Goal: Use online tool/utility: Utilize a website feature to perform a specific function

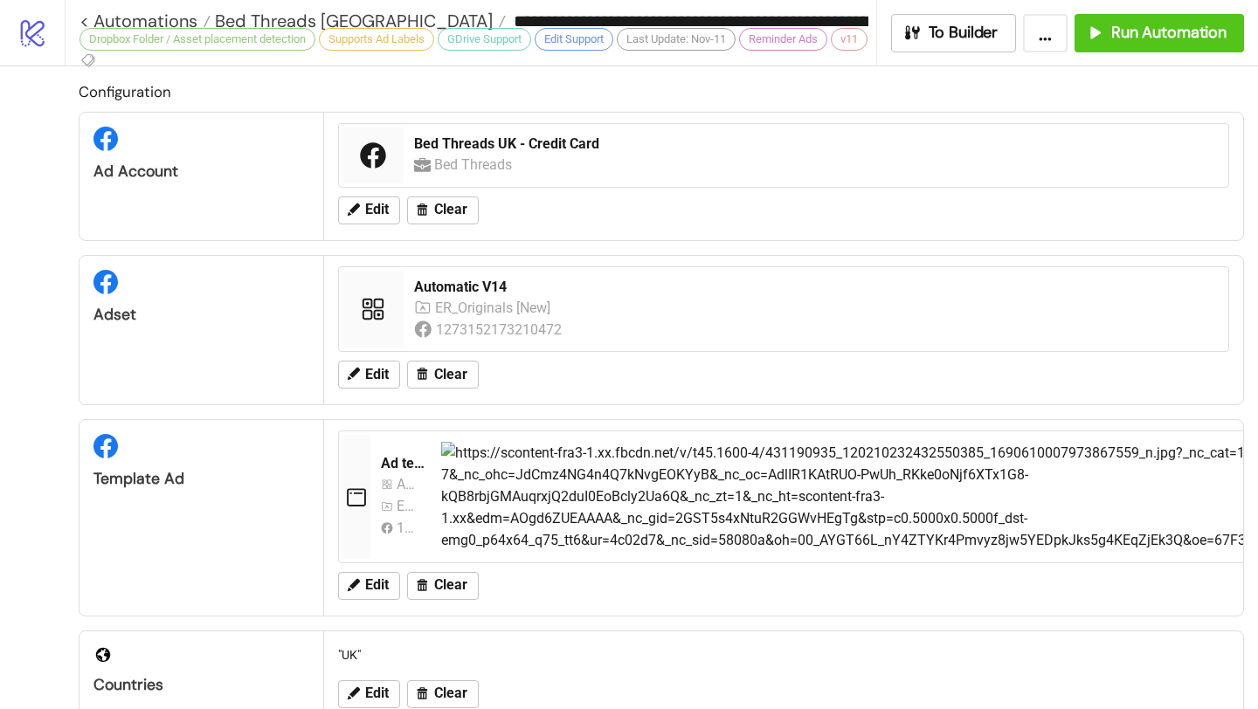
scroll to position [999, 0]
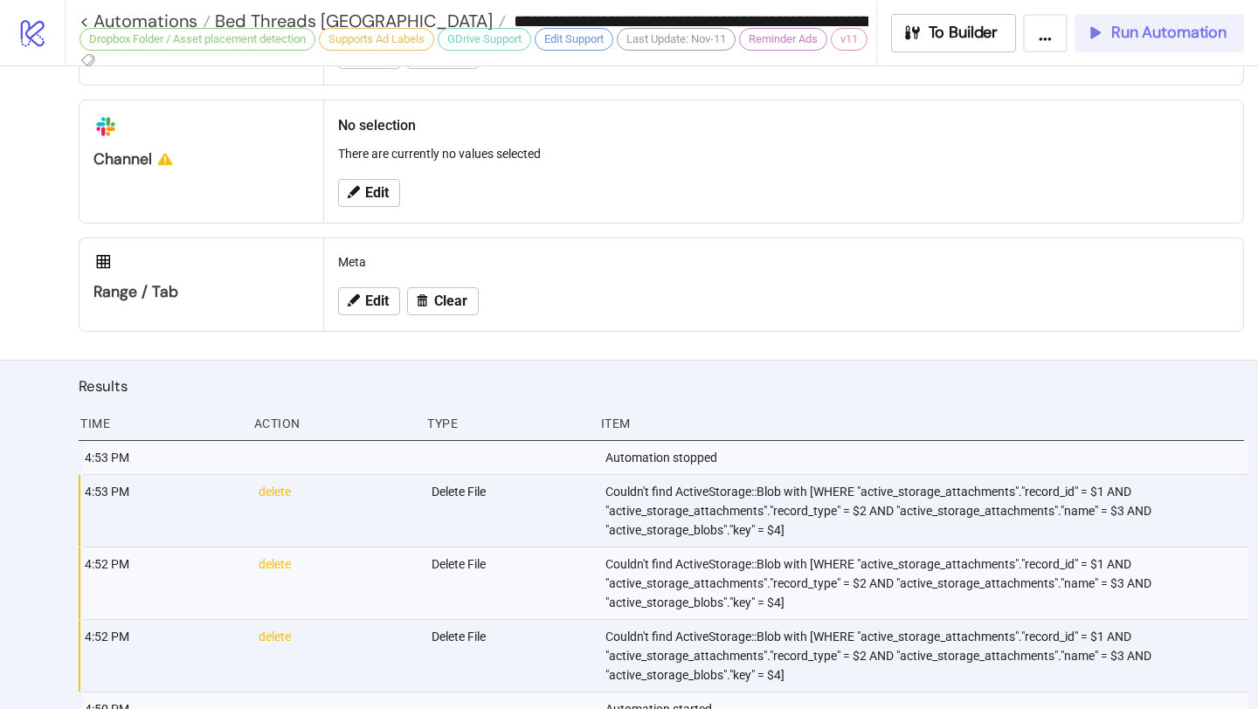
click at [1152, 32] on span "Run Automation" at bounding box center [1168, 33] width 115 height 20
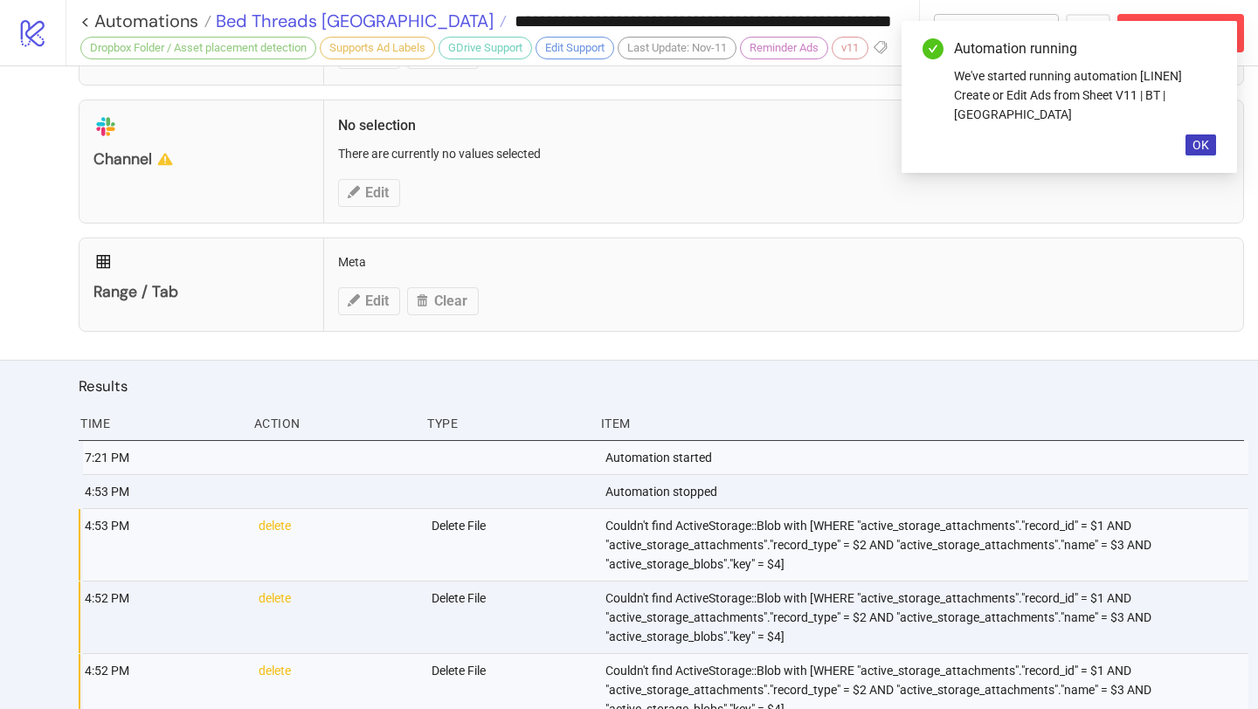
click at [310, 17] on span "Bed Threads [GEOGRAPHIC_DATA]" at bounding box center [352, 21] width 282 height 23
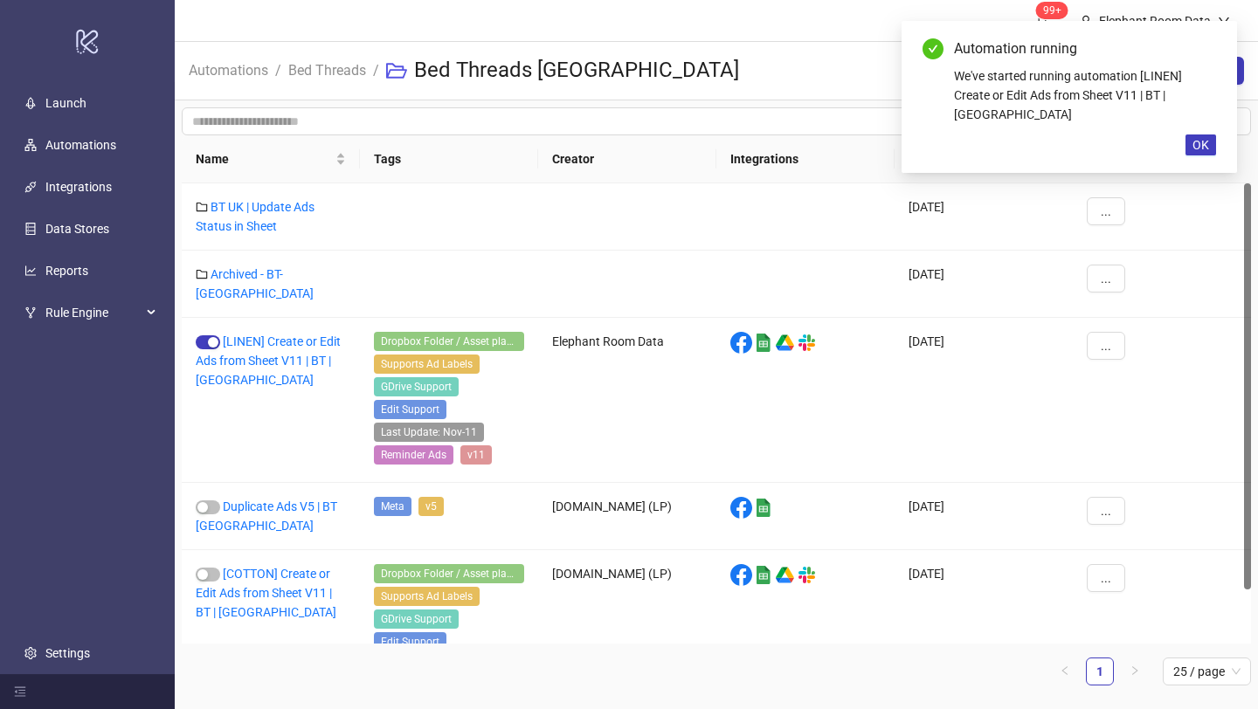
click at [333, 80] on span "Bed Threads" at bounding box center [327, 70] width 78 height 22
click at [331, 77] on link "Bed Threads" at bounding box center [327, 68] width 85 height 19
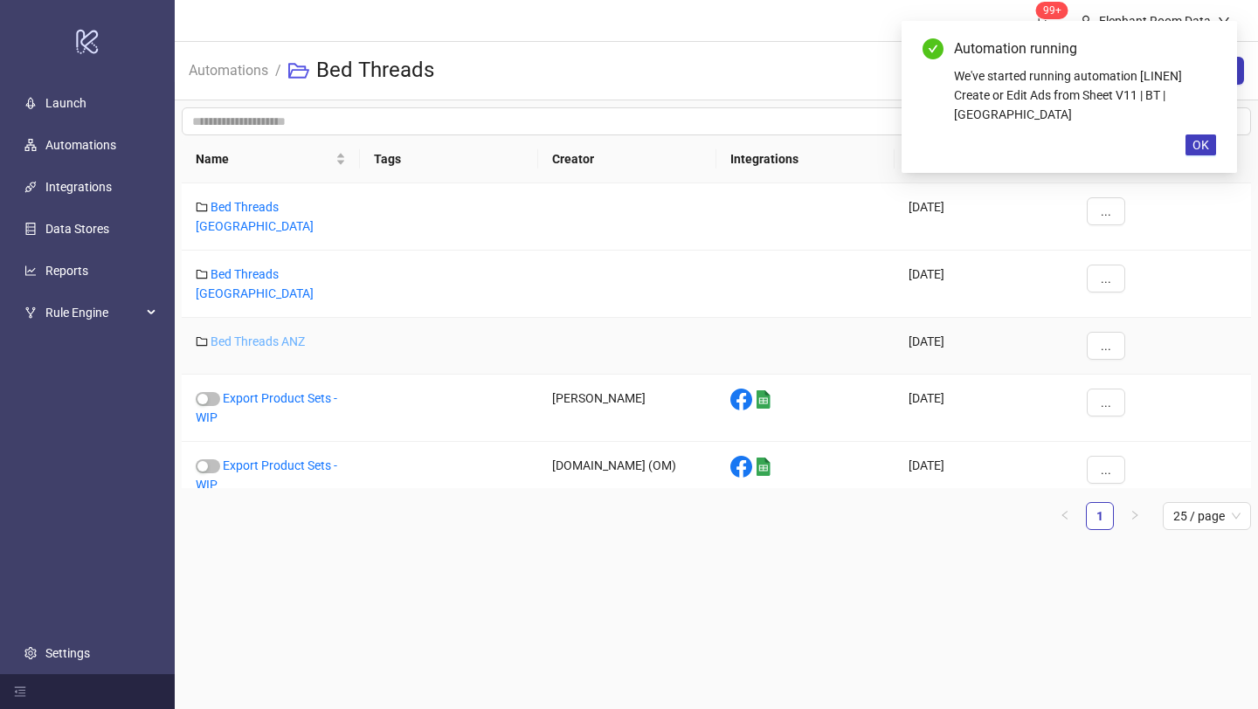
click at [303, 335] on link "Bed Threads ANZ" at bounding box center [258, 342] width 94 height 14
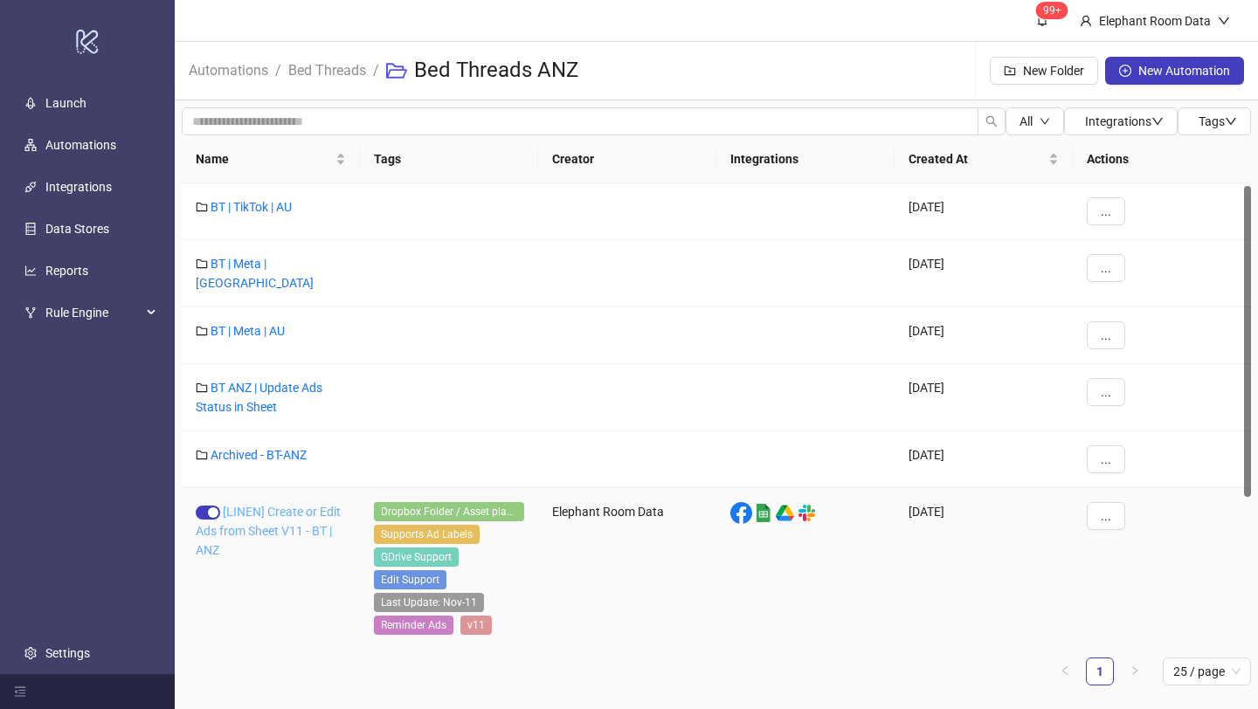
scroll to position [221, 0]
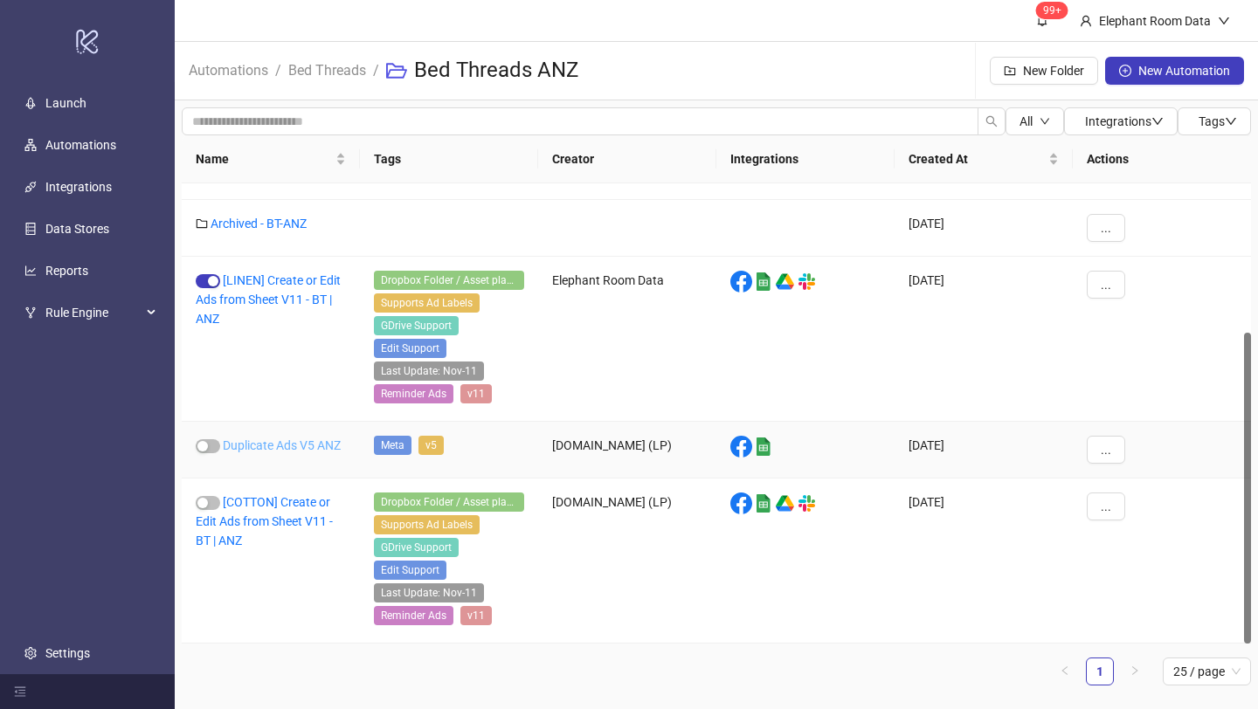
click at [281, 441] on link "Duplicate Ads V5 ANZ" at bounding box center [282, 446] width 118 height 14
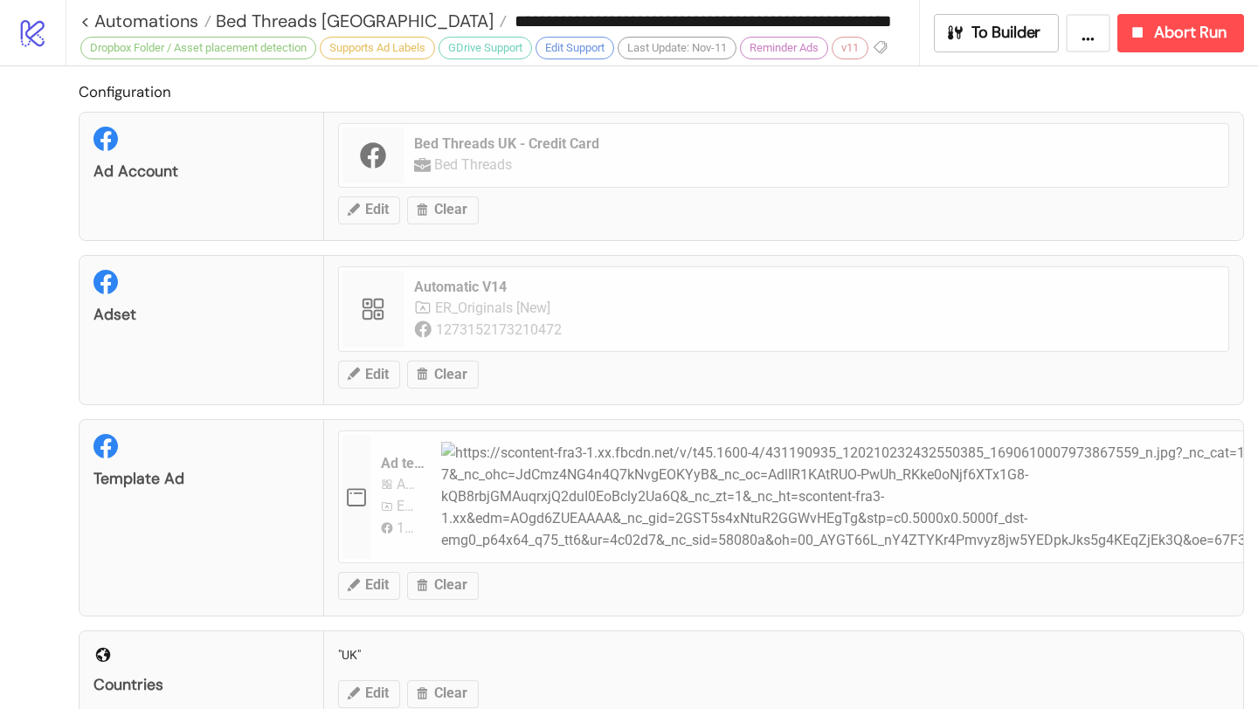
type input "**********"
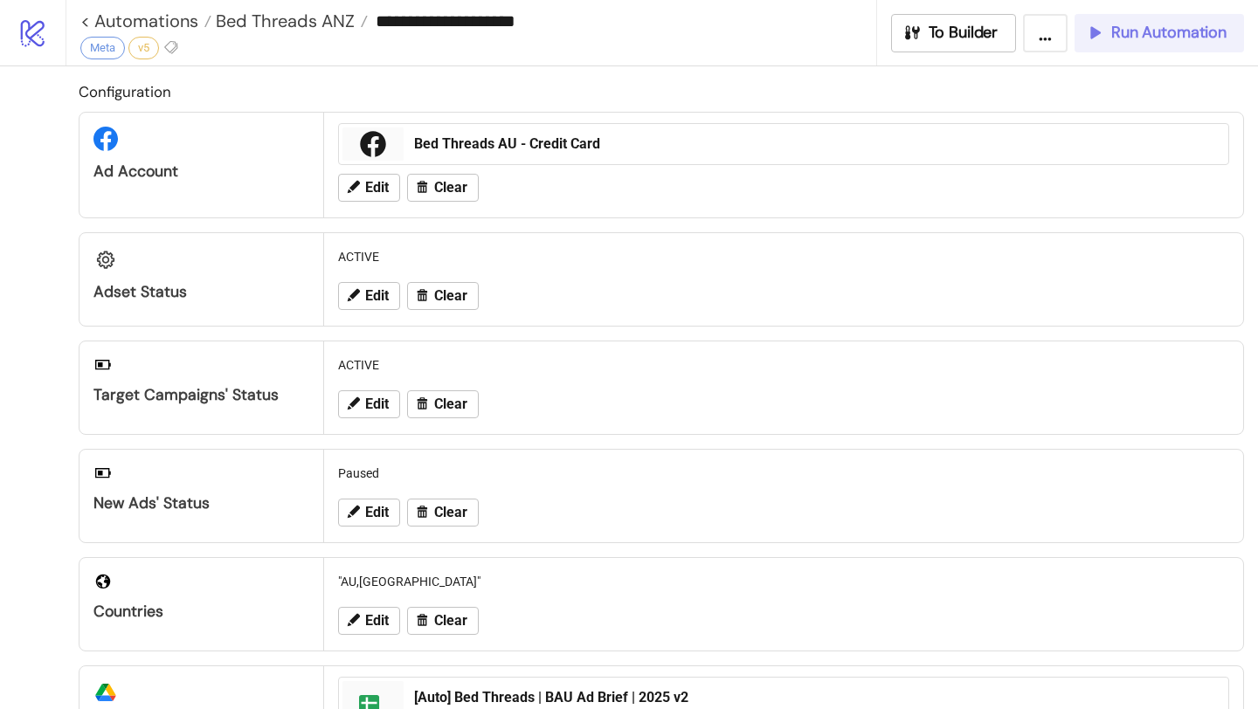
click at [1124, 36] on span "Run Automation" at bounding box center [1168, 33] width 115 height 20
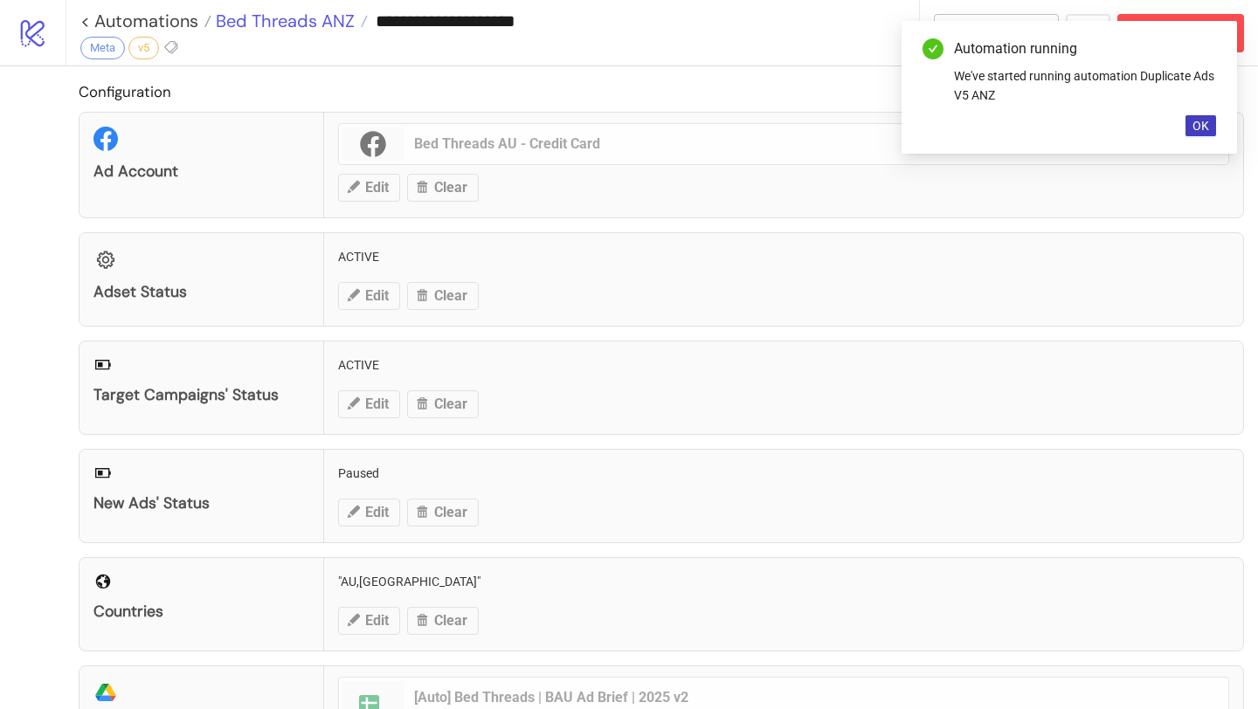
click at [322, 17] on span "Bed Threads ANZ" at bounding box center [282, 21] width 143 height 23
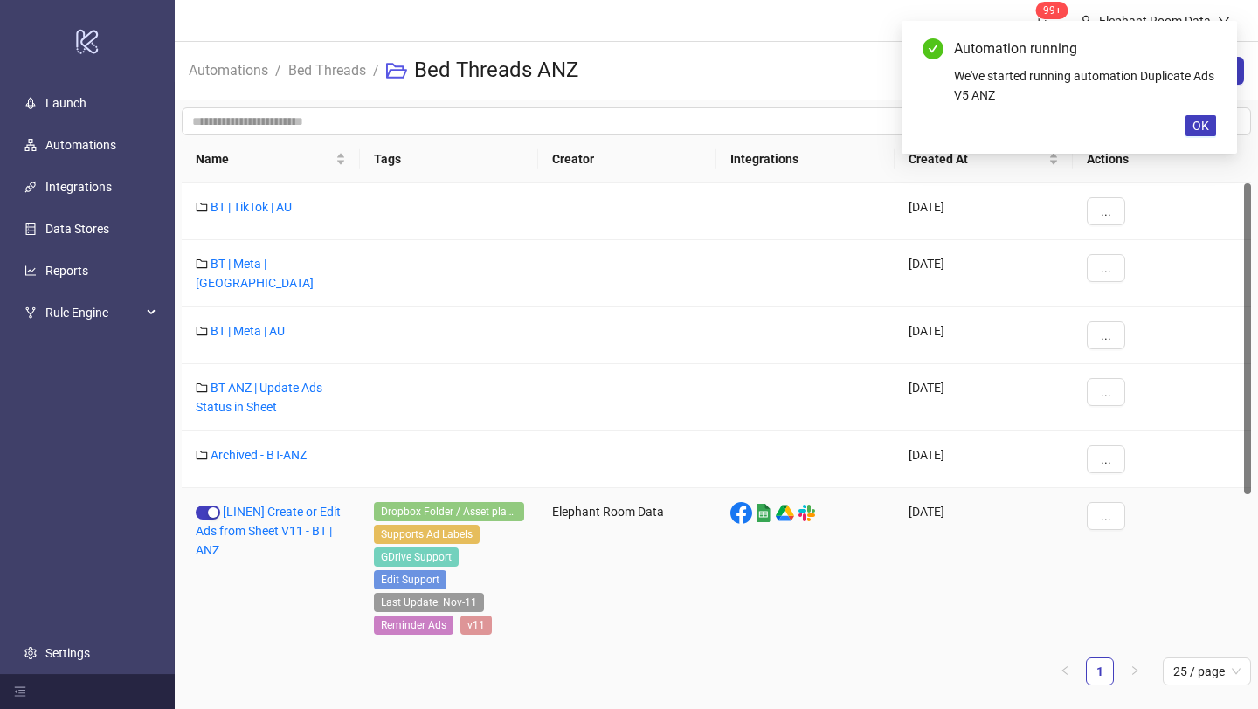
click at [286, 491] on div "[LINEN] Create or Edit Ads from Sheet V11 - BT | ANZ" at bounding box center [271, 570] width 178 height 165
click at [287, 505] on link "[LINEN] Create or Edit Ads from Sheet V11 - BT | ANZ" at bounding box center [268, 531] width 145 height 52
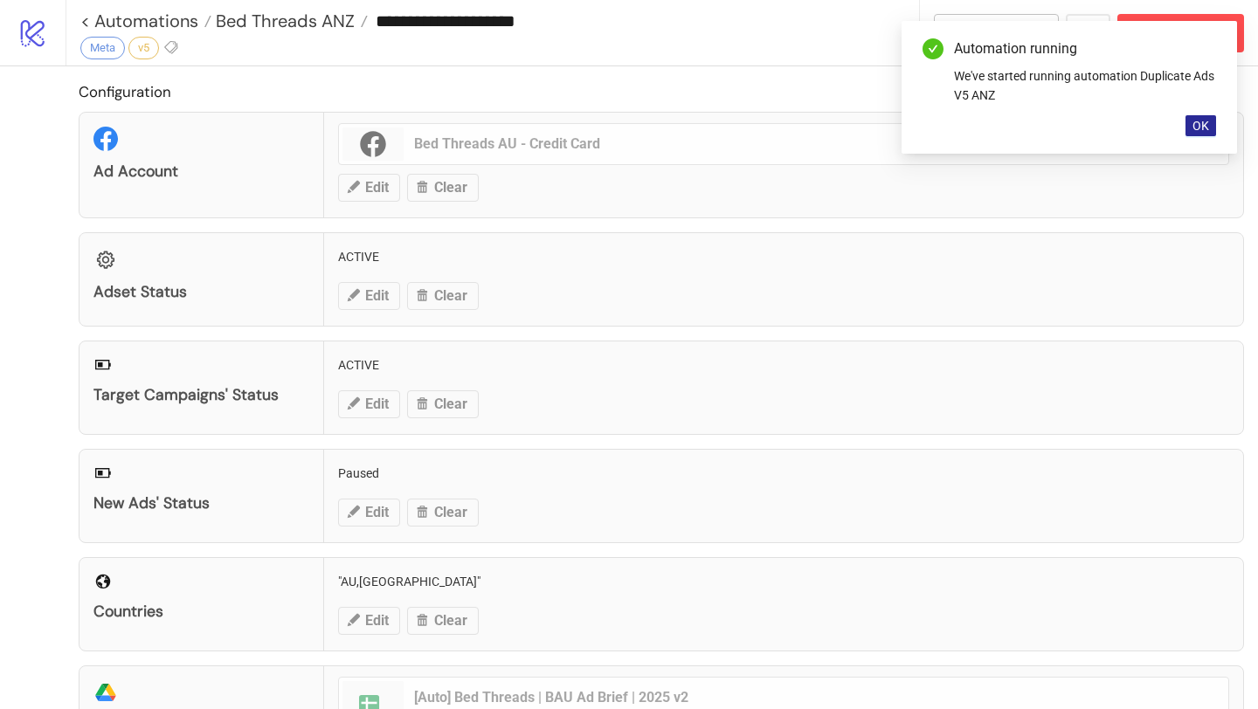
type input "**********"
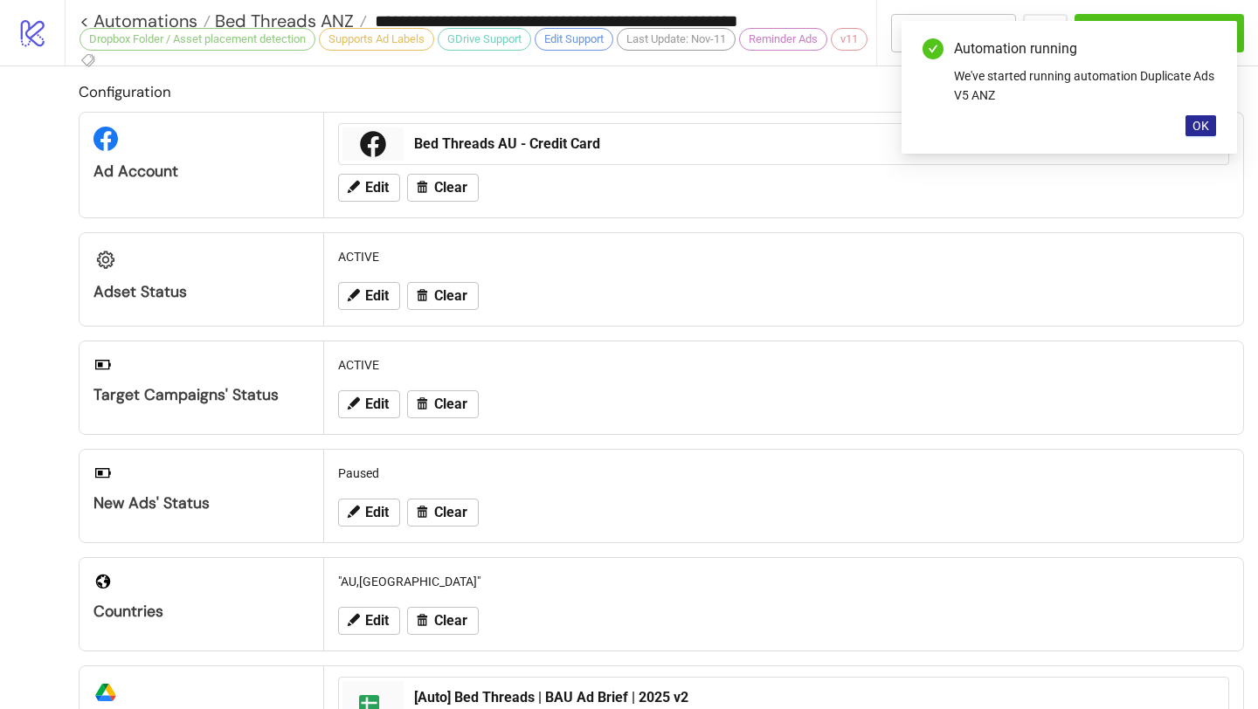
click at [1204, 120] on span "OK" at bounding box center [1201, 126] width 17 height 14
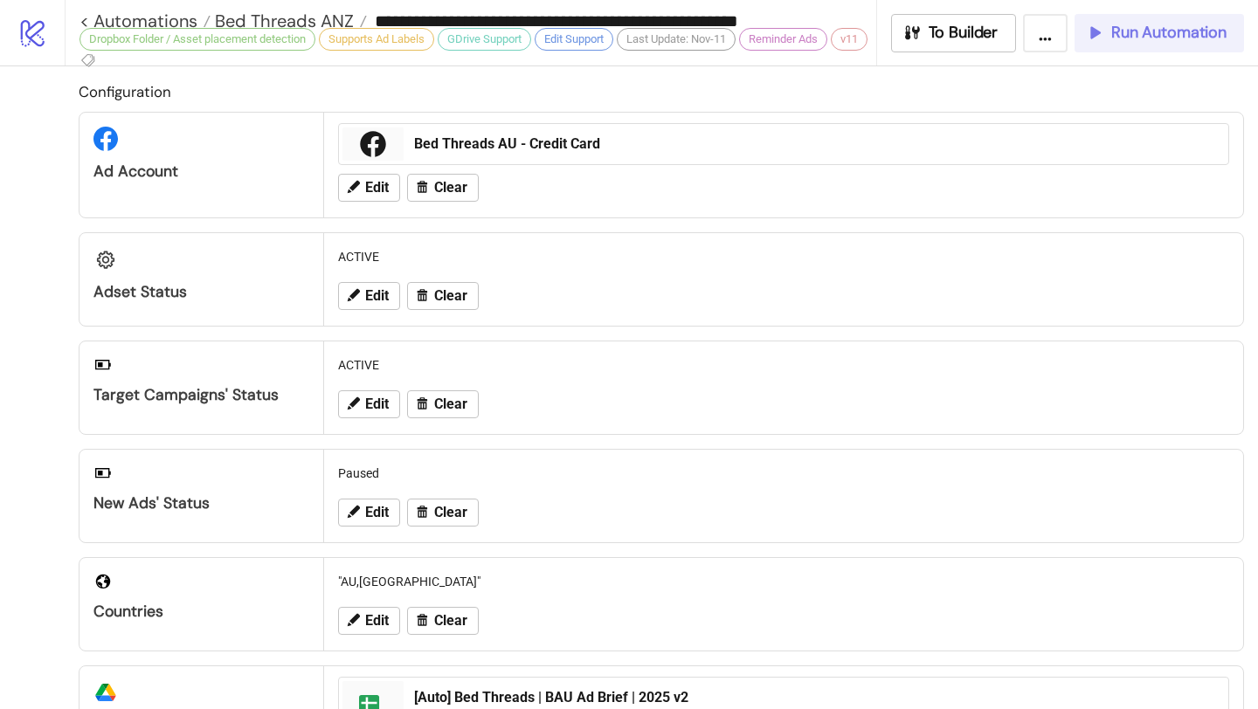
click at [1183, 45] on button "Run Automation" at bounding box center [1160, 33] width 170 height 38
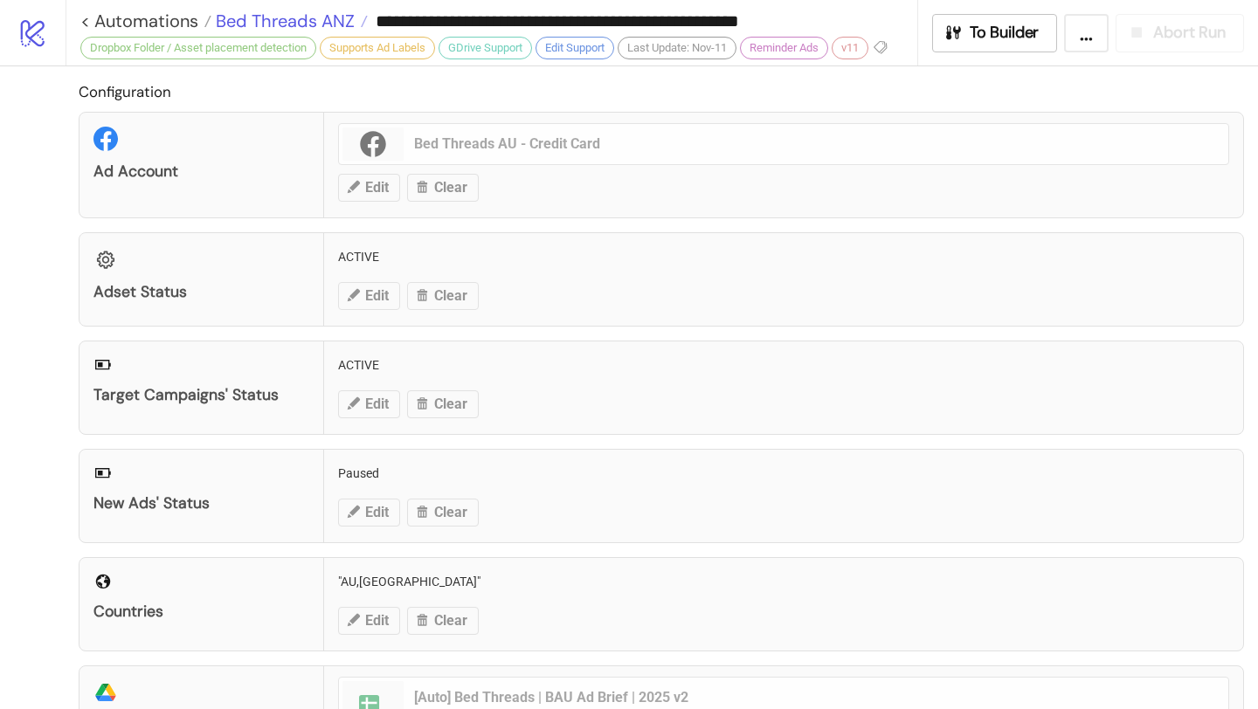
click at [322, 20] on span "Bed Threads ANZ" at bounding box center [282, 21] width 143 height 23
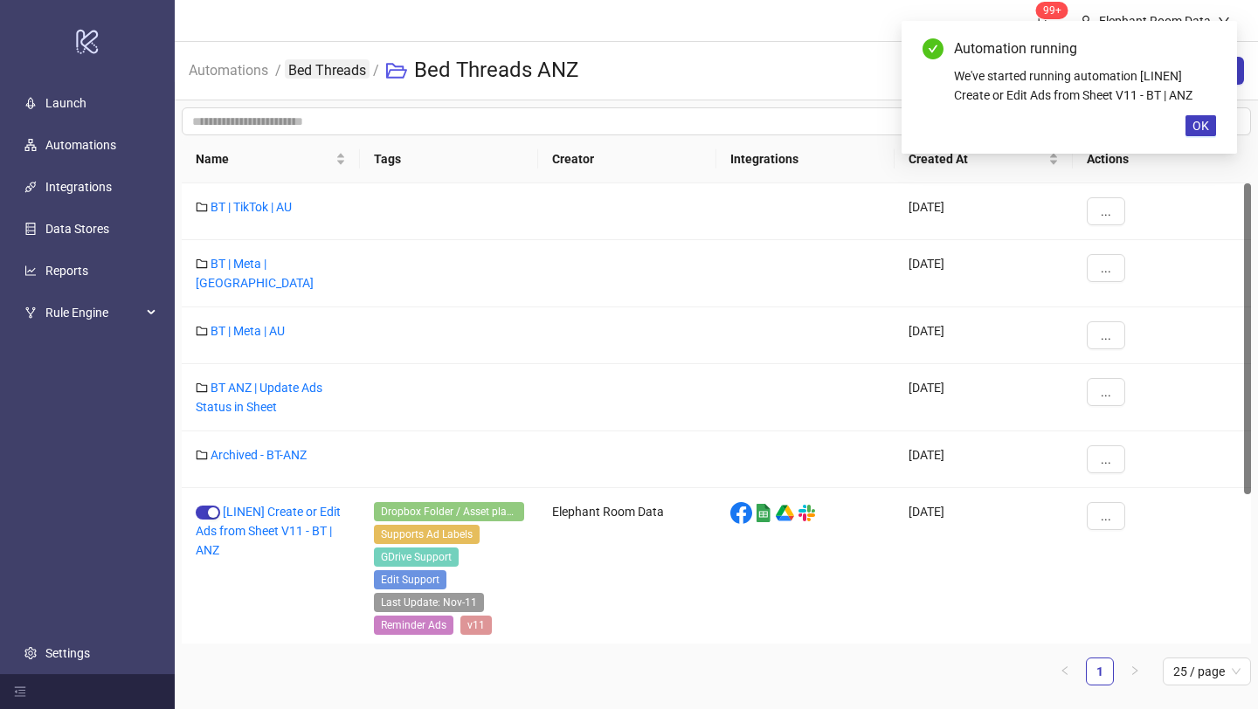
click at [336, 66] on link "Bed Threads" at bounding box center [327, 68] width 85 height 19
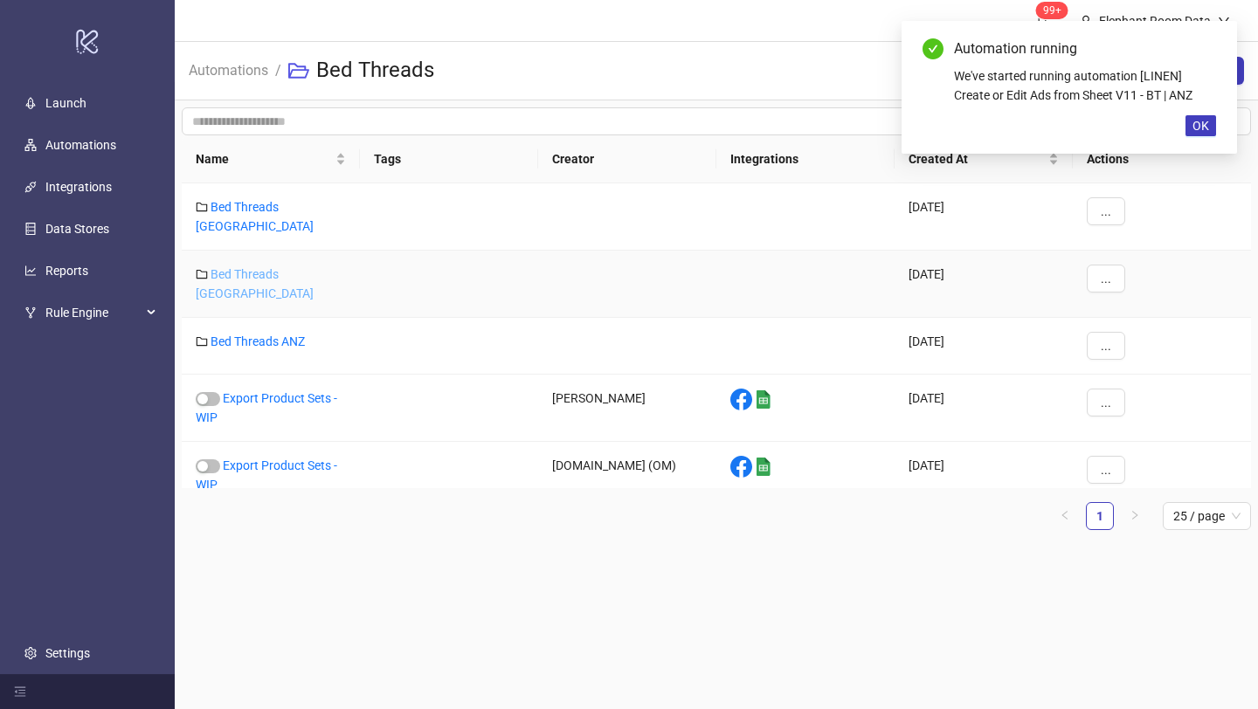
click at [281, 267] on link "Bed Threads [GEOGRAPHIC_DATA]" at bounding box center [255, 283] width 118 height 33
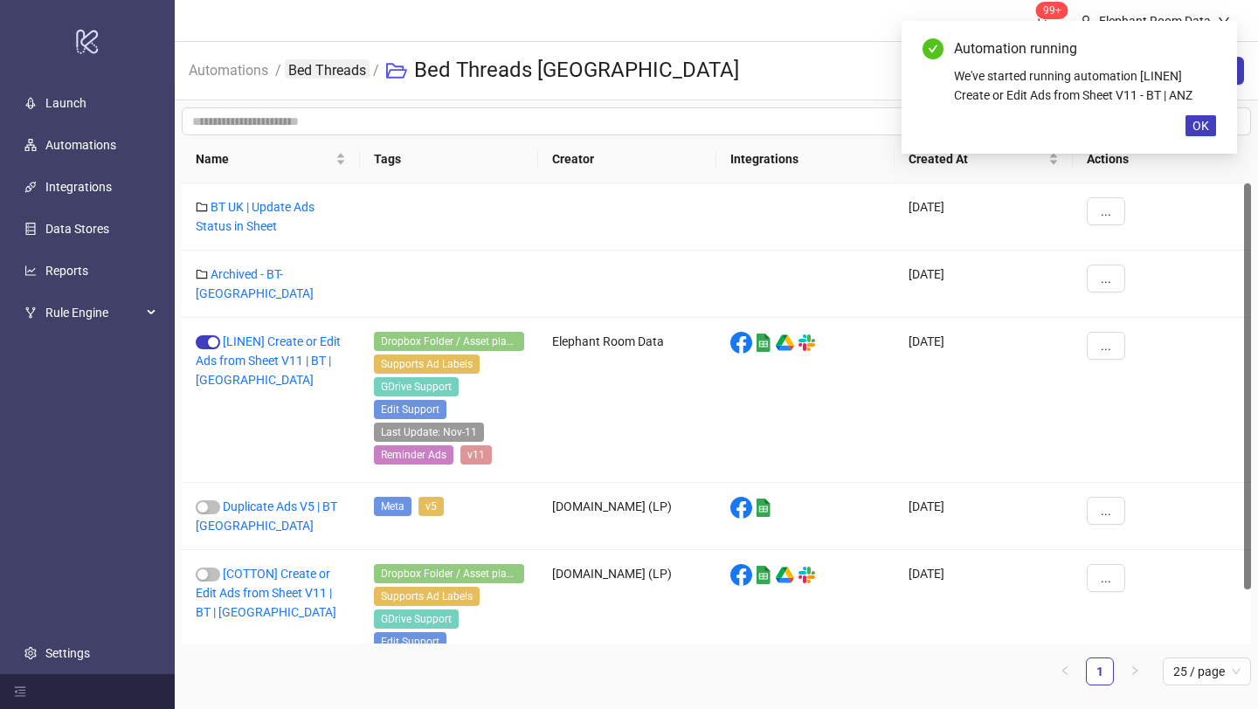
click at [343, 75] on link "Bed Threads" at bounding box center [327, 68] width 85 height 19
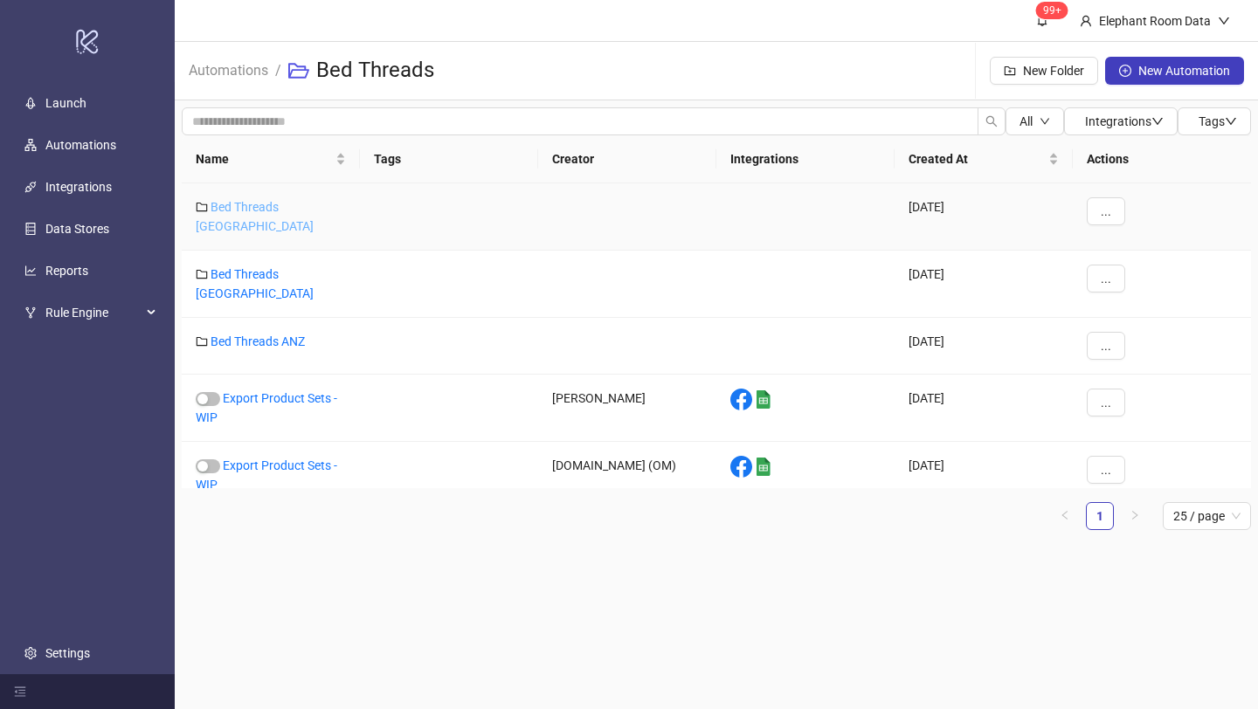
click at [289, 207] on link "Bed Threads [GEOGRAPHIC_DATA]" at bounding box center [255, 216] width 118 height 33
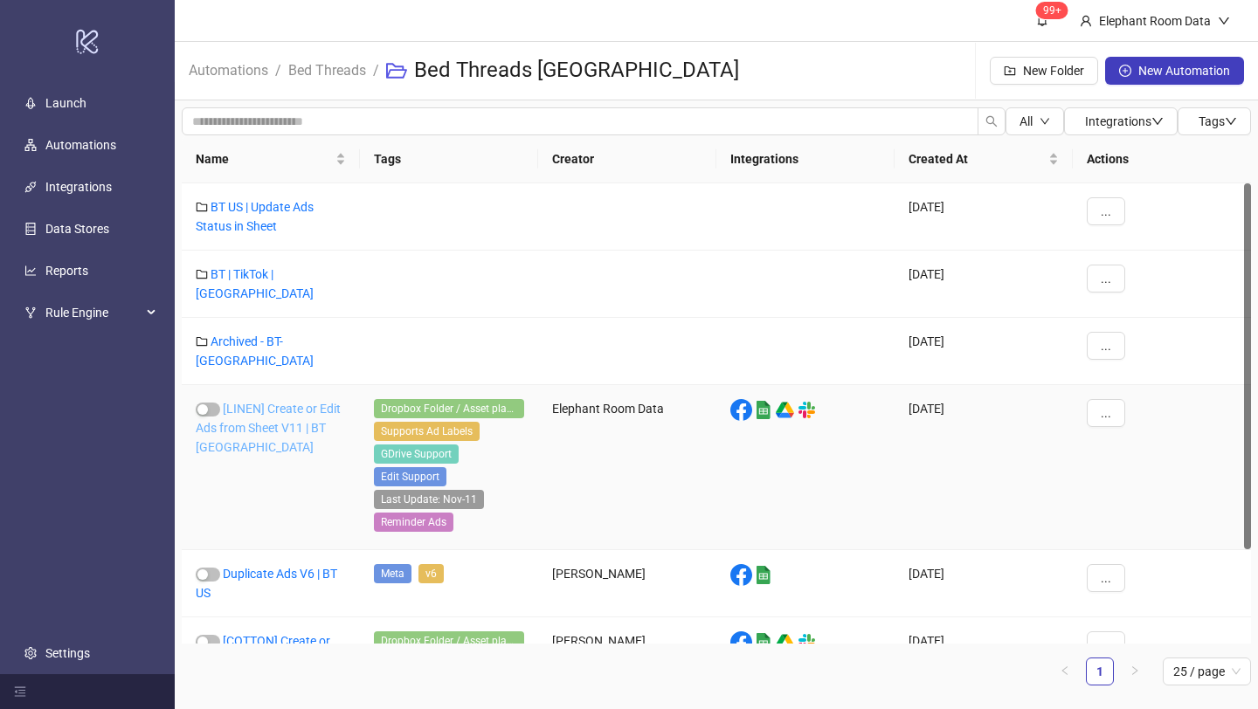
click at [259, 411] on link "[LINEN] Create or Edit Ads from Sheet V11 | BT [GEOGRAPHIC_DATA]" at bounding box center [268, 428] width 145 height 52
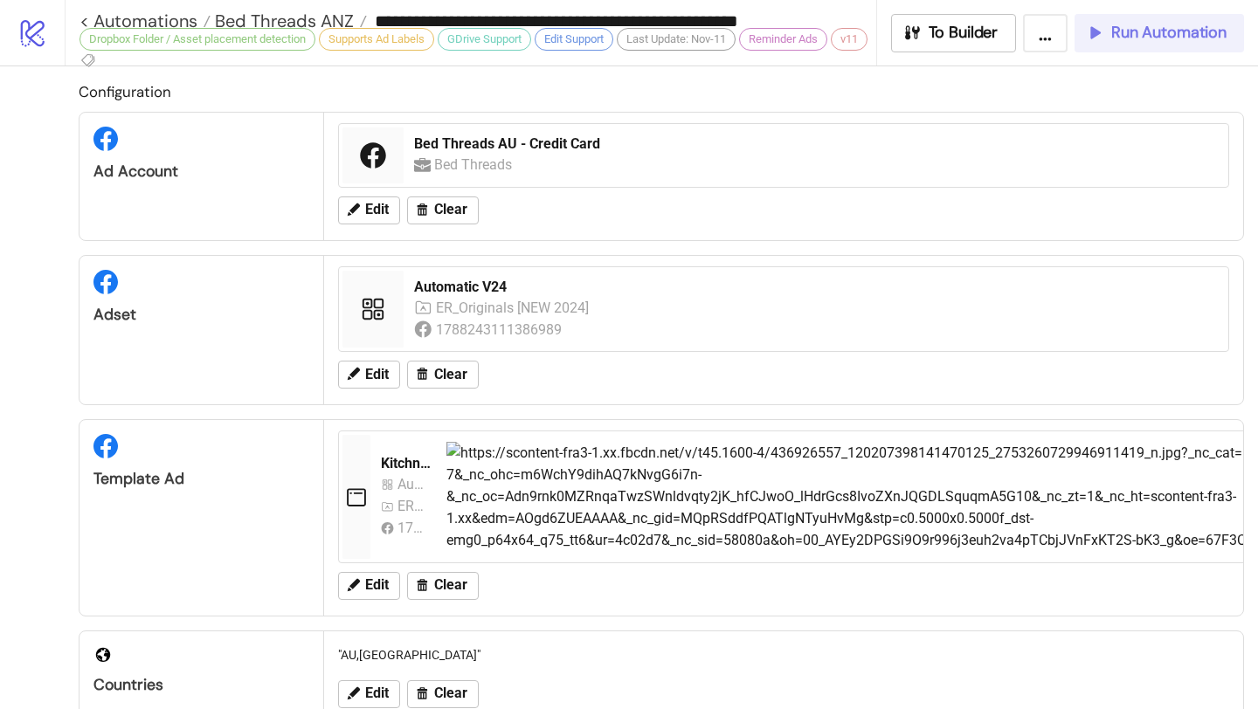
click at [1129, 38] on span "Run Automation" at bounding box center [1168, 33] width 115 height 20
type input "**********"
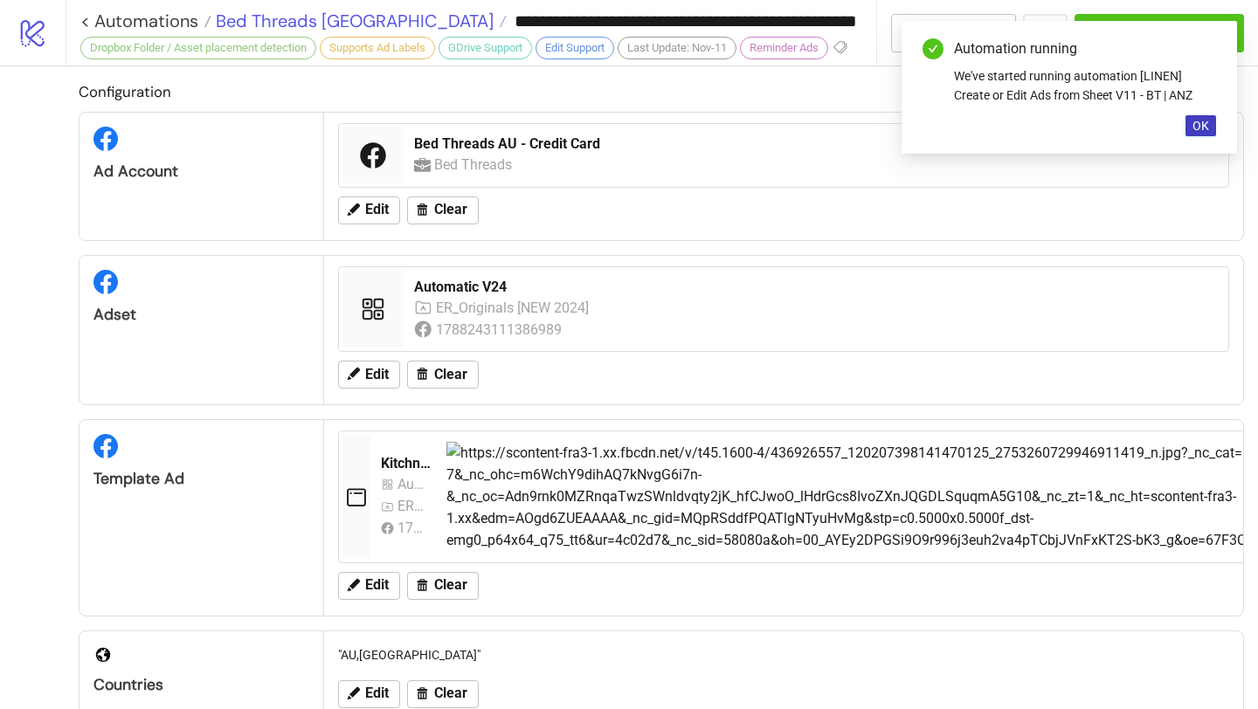
click at [325, 16] on span "Bed Threads [GEOGRAPHIC_DATA]" at bounding box center [352, 21] width 282 height 23
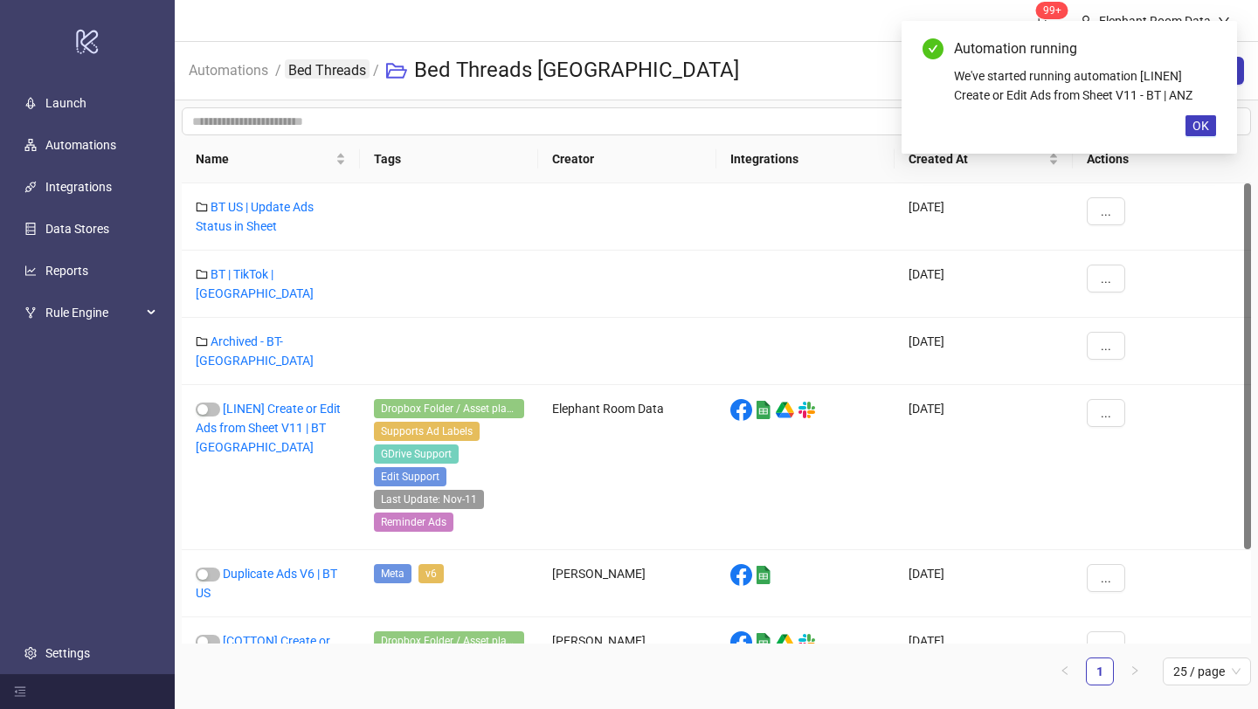
click at [355, 67] on link "Bed Threads" at bounding box center [327, 68] width 85 height 19
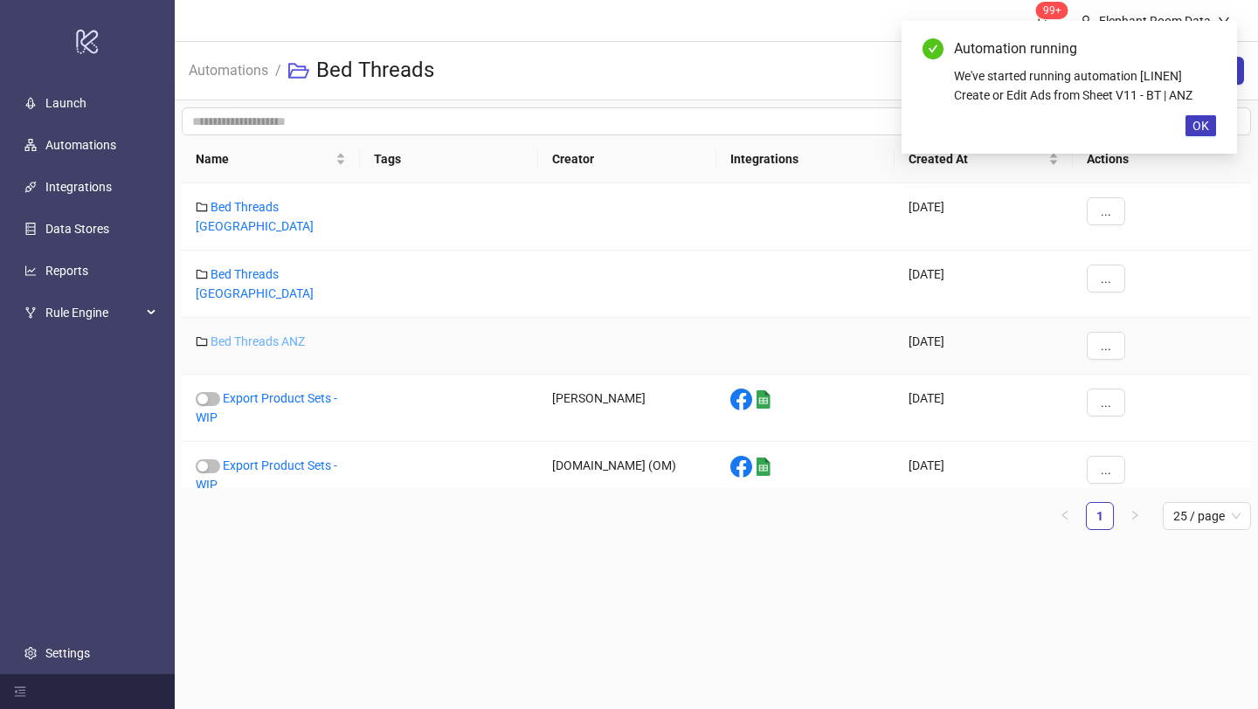
click at [296, 335] on link "Bed Threads ANZ" at bounding box center [258, 342] width 94 height 14
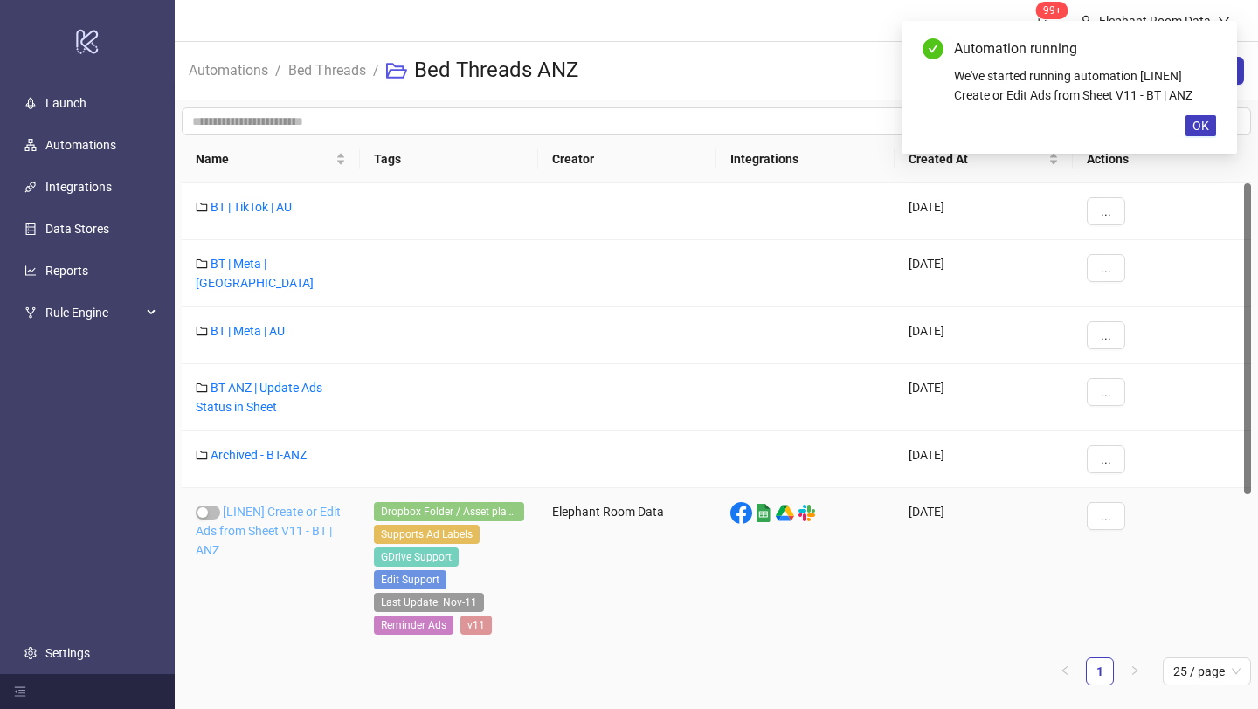
click at [280, 505] on link "[LINEN] Create or Edit Ads from Sheet V11 - BT | ANZ" at bounding box center [268, 531] width 145 height 52
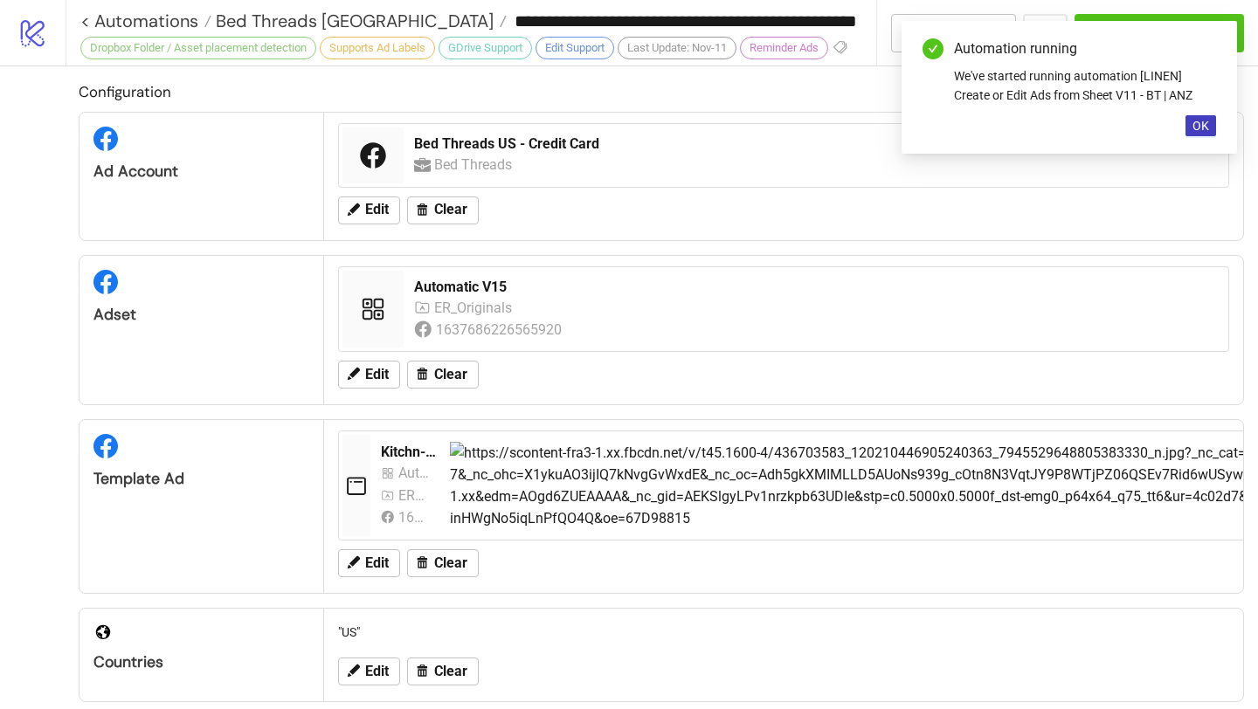
type input "**********"
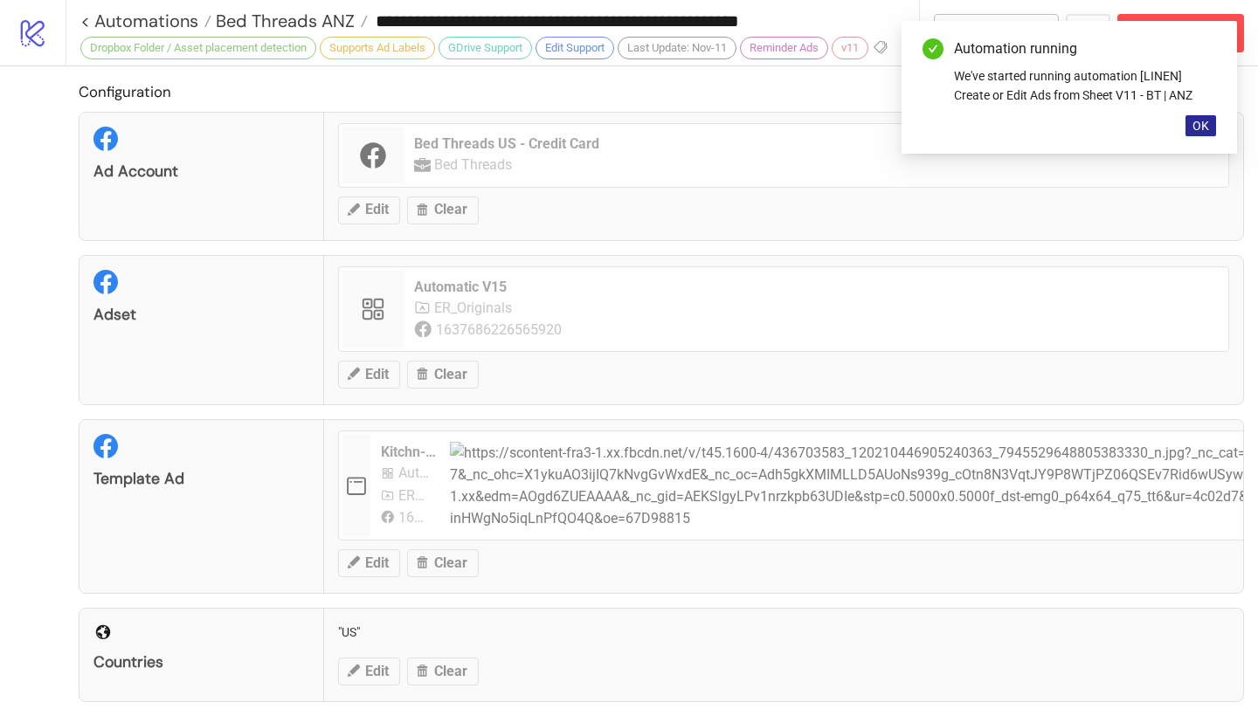
click at [1203, 125] on span "OK" at bounding box center [1201, 126] width 17 height 14
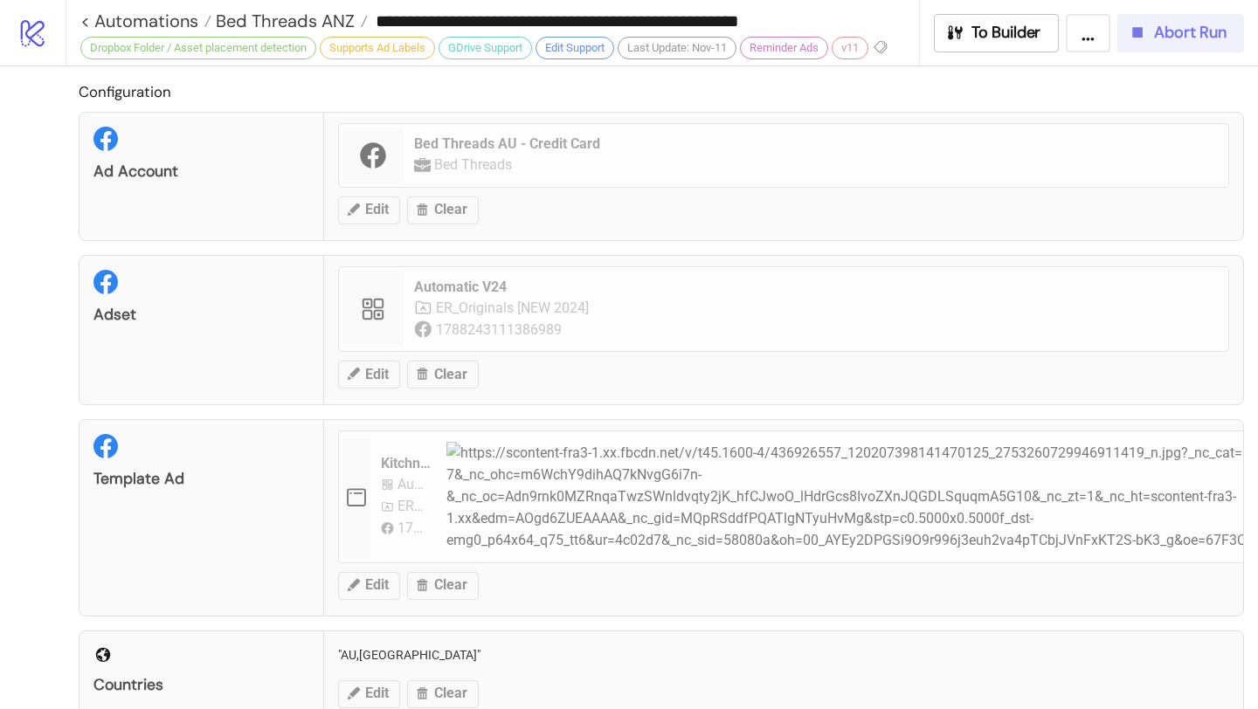
click at [1175, 45] on button "Abort Run" at bounding box center [1181, 33] width 127 height 38
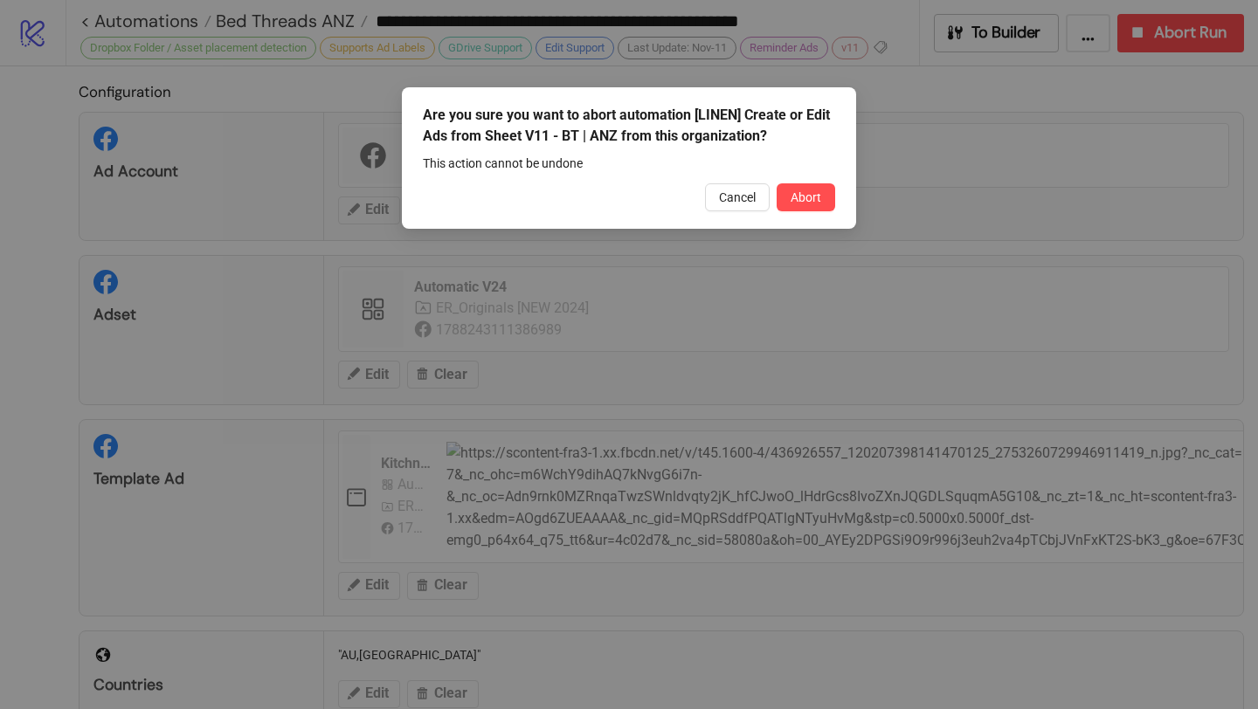
click at [723, 213] on div "Are you sure you want to abort automation [LINEN] Create or Edit Ads from Sheet…" at bounding box center [629, 158] width 454 height 142
click at [725, 204] on button "Cancel" at bounding box center [737, 197] width 65 height 28
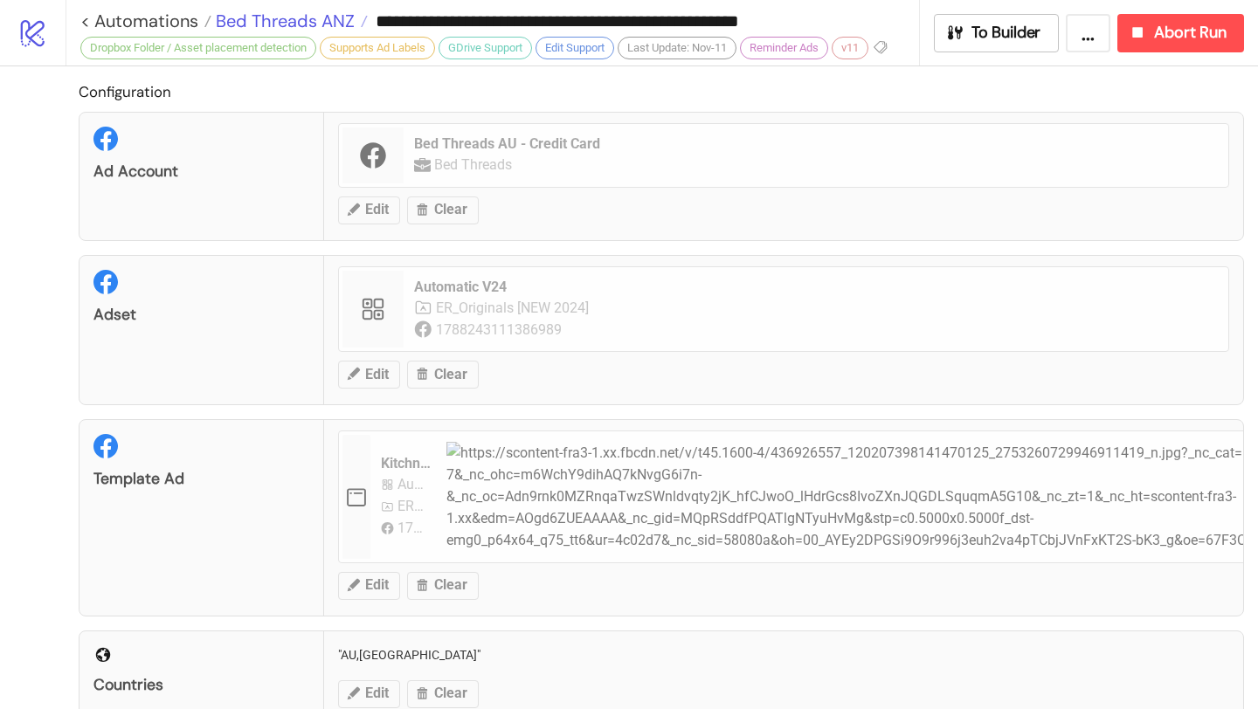
click at [306, 20] on span "Bed Threads ANZ" at bounding box center [282, 21] width 143 height 23
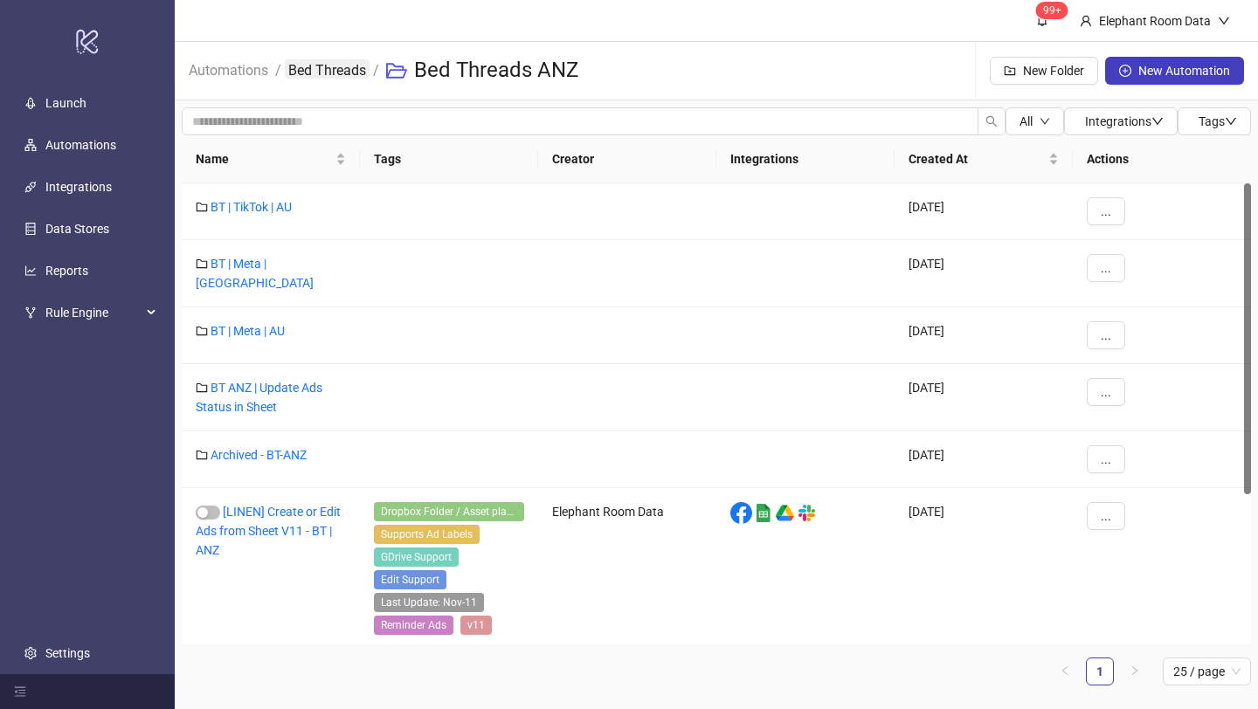
click at [356, 70] on link "Bed Threads" at bounding box center [327, 68] width 85 height 19
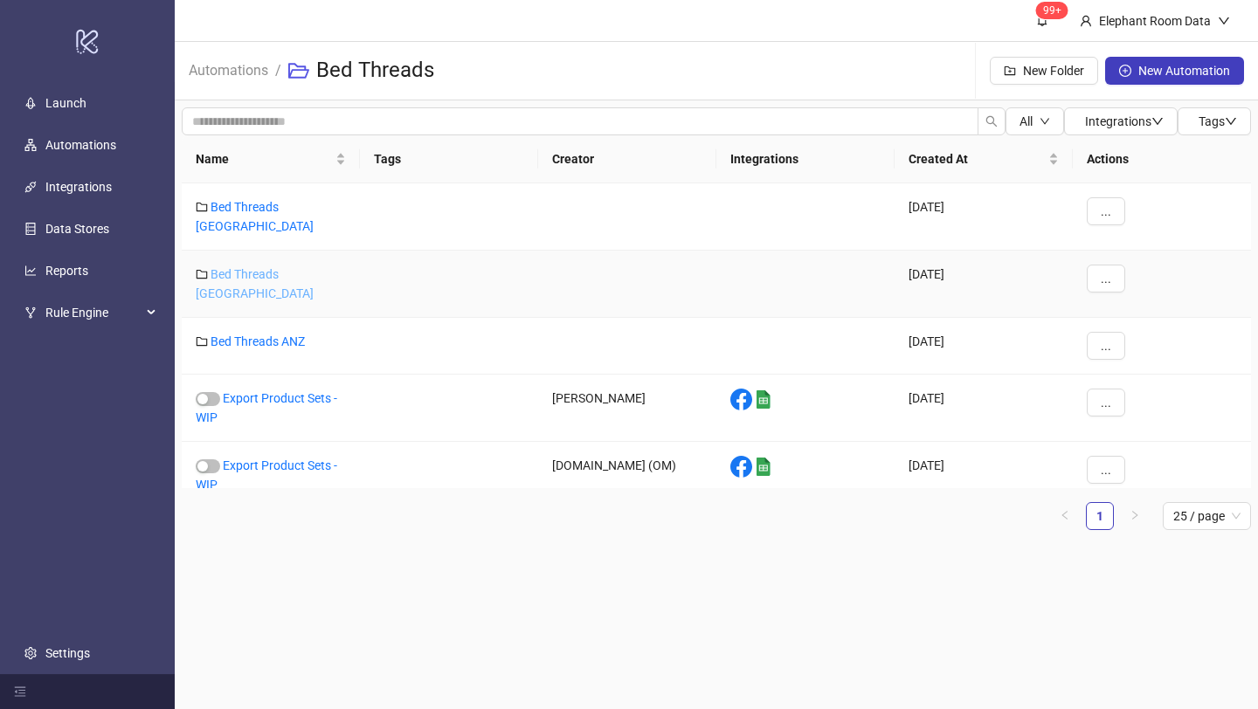
click at [268, 269] on link "Bed Threads [GEOGRAPHIC_DATA]" at bounding box center [255, 283] width 118 height 33
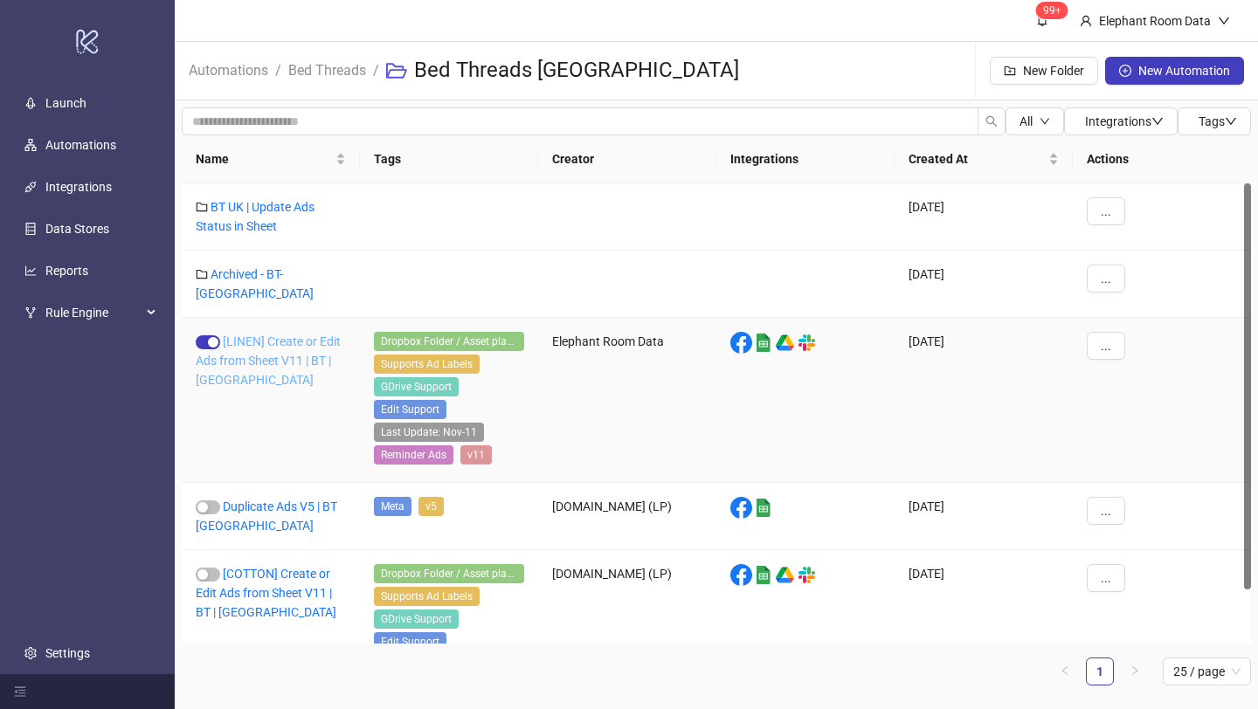
click at [268, 335] on link "[LINEN] Create or Edit Ads from Sheet V11 | BT | [GEOGRAPHIC_DATA]" at bounding box center [268, 361] width 145 height 52
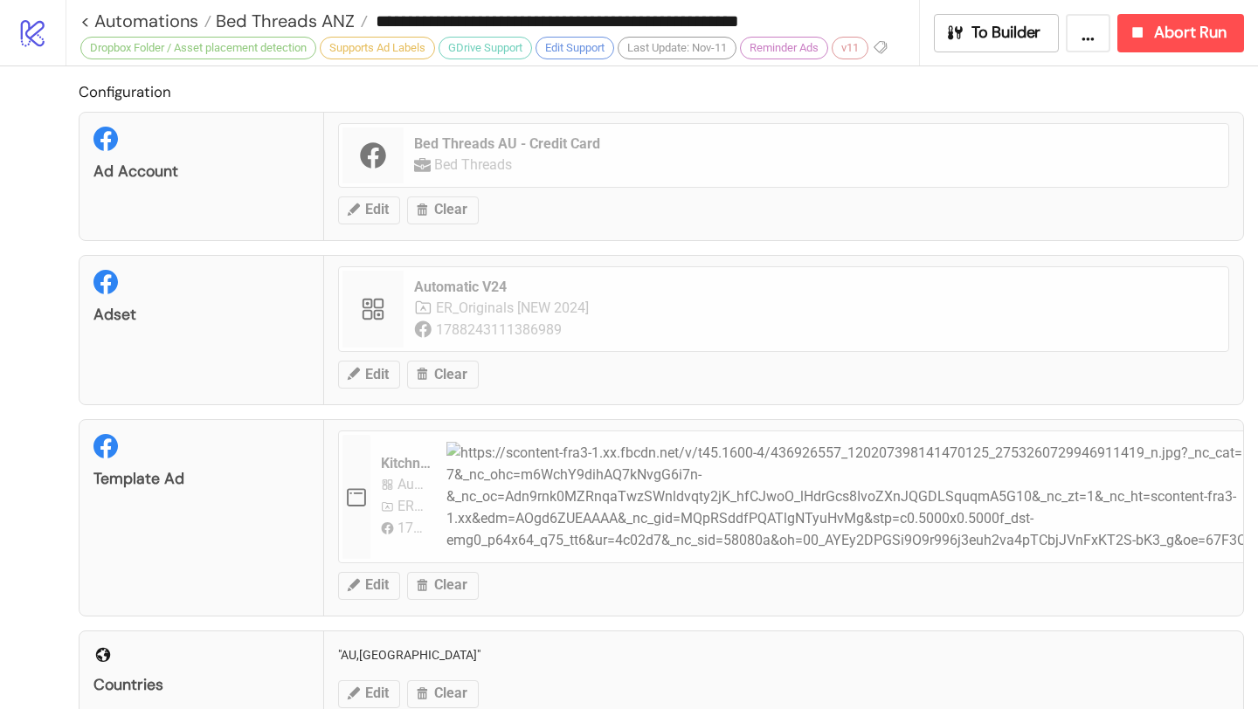
type input "**********"
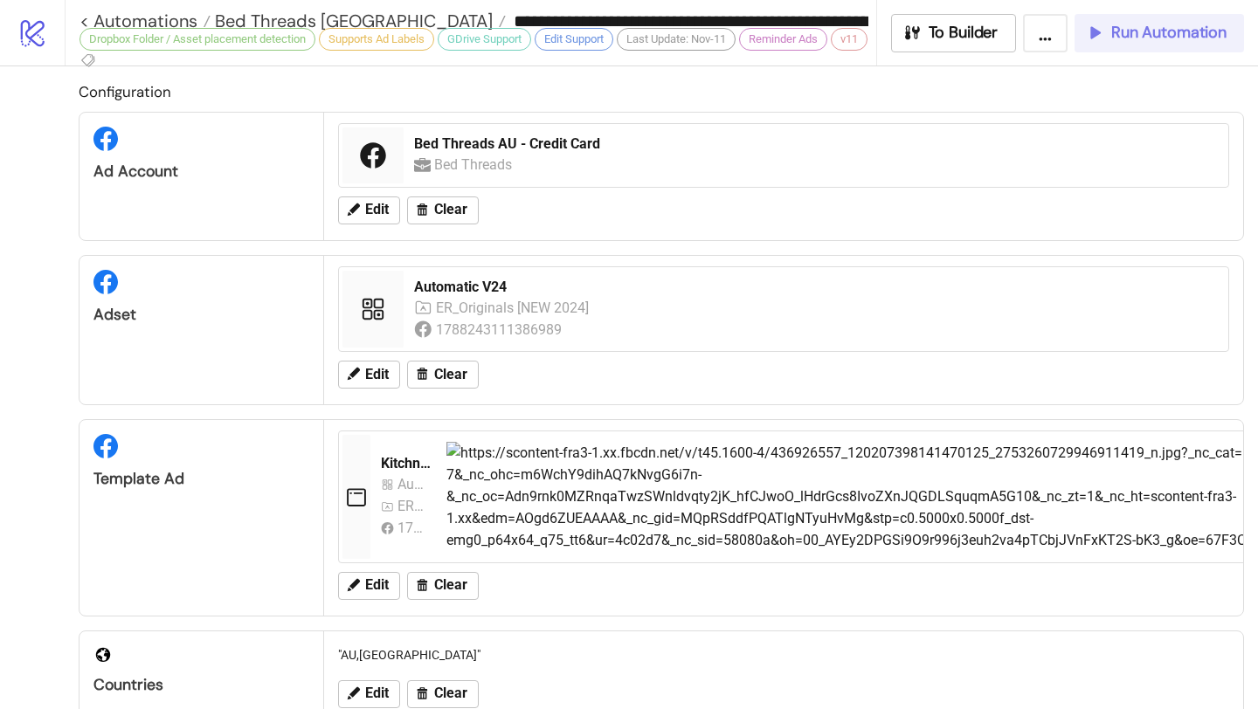
click at [1141, 51] on button "Run Automation" at bounding box center [1160, 33] width 170 height 38
